Goal: Task Accomplishment & Management: Manage account settings

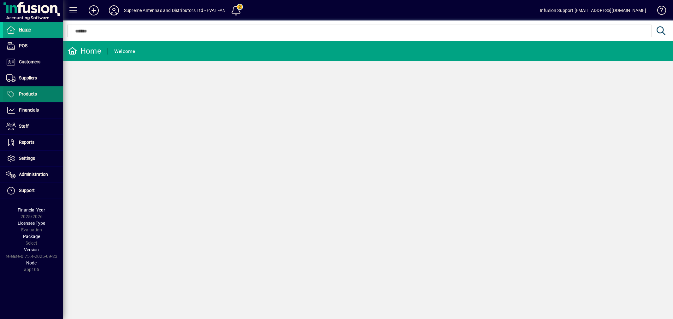
click at [29, 92] on span "Products" at bounding box center [28, 94] width 18 height 5
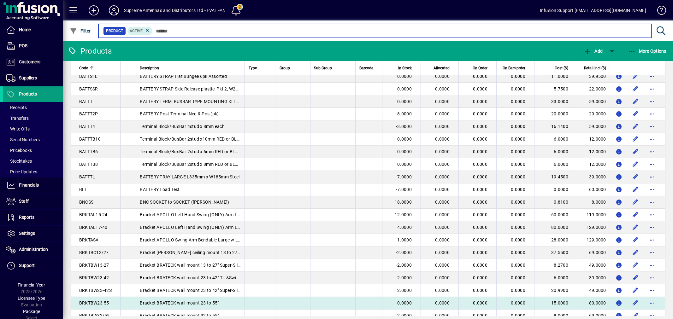
scroll to position [1056, 0]
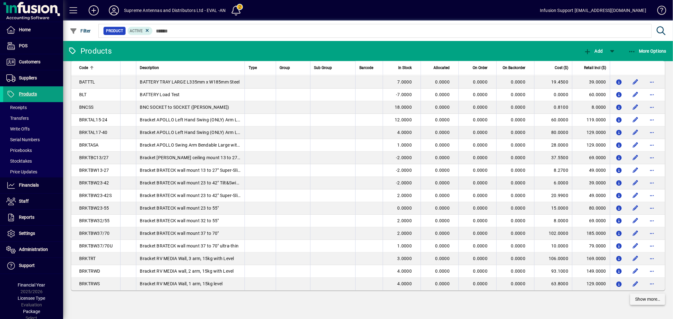
click at [645, 302] on span "Show more…" at bounding box center [647, 300] width 25 height 7
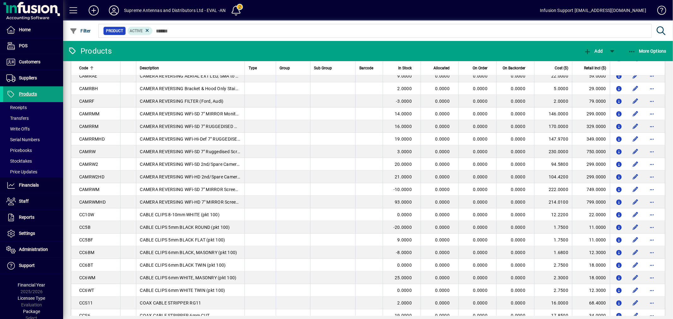
drag, startPoint x: 276, startPoint y: 149, endPoint x: 275, endPoint y: 157, distance: 7.9
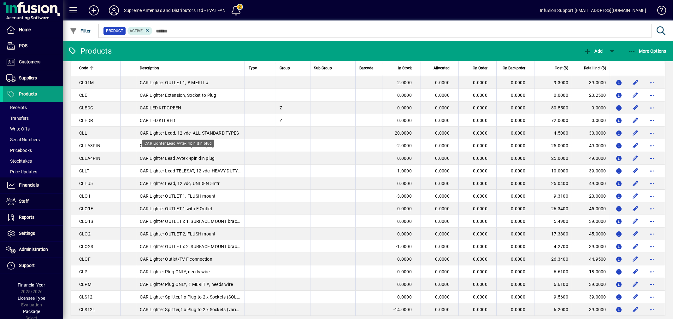
scroll to position [1914, 0]
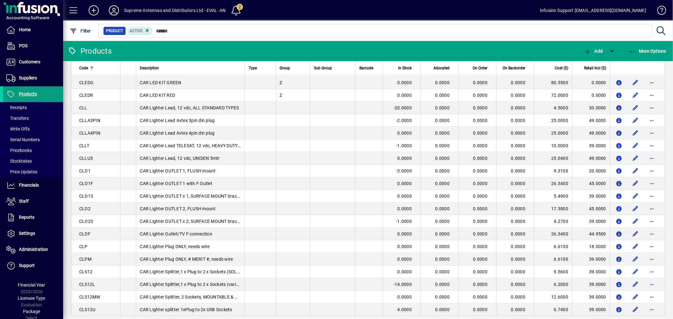
drag, startPoint x: 215, startPoint y: 47, endPoint x: 218, endPoint y: 49, distance: 3.7
click at [216, 48] on mat-toolbar-row "Products Add More Options" at bounding box center [368, 51] width 610 height 20
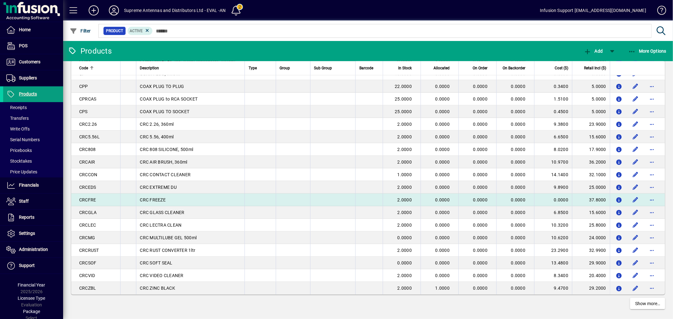
scroll to position [2318, 0]
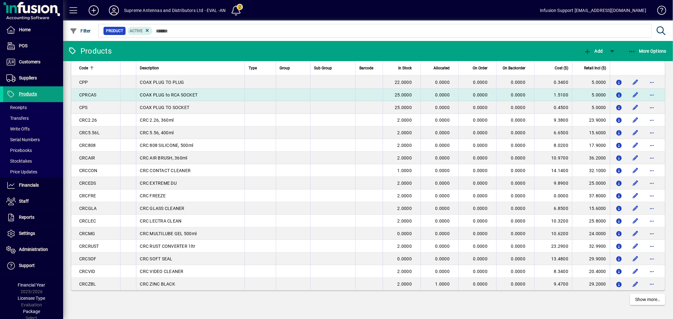
click at [146, 100] on td "COAX PLUG to RCA SOCKET" at bounding box center [190, 95] width 109 height 13
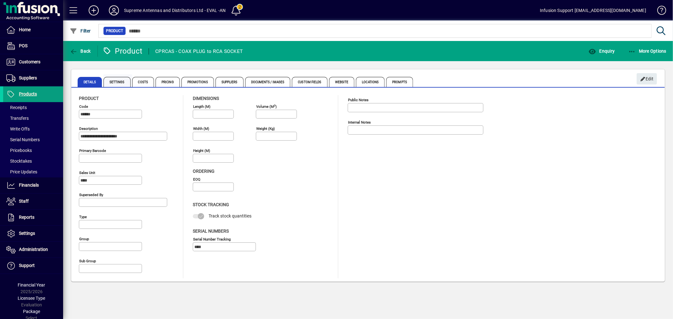
click at [119, 80] on span "Settings" at bounding box center [117, 82] width 27 height 10
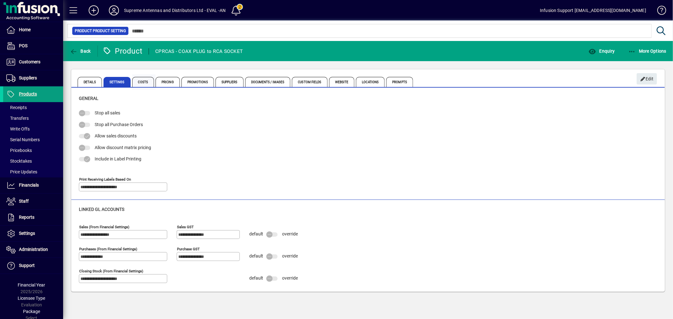
click at [146, 81] on span "Costs" at bounding box center [143, 82] width 22 height 10
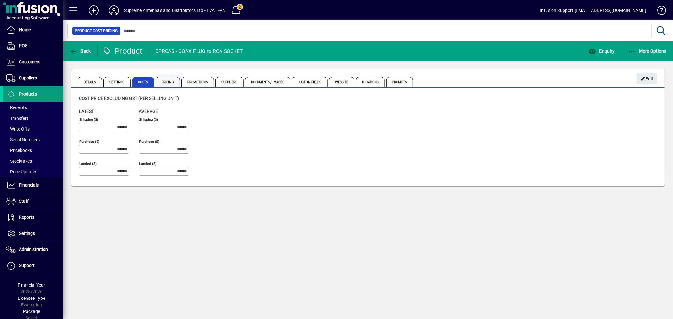
click at [169, 82] on span "Pricing" at bounding box center [168, 82] width 24 height 10
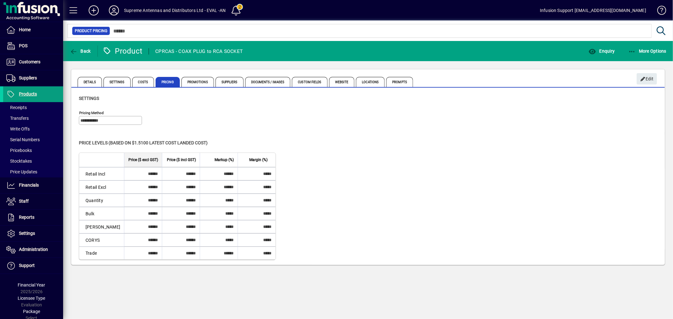
click at [354, 151] on div "Price levels (based on $1.5100 Latest cost landed cost) Level Price ($ excl GST…" at bounding box center [368, 200] width 579 height 120
